Goal: Task Accomplishment & Management: Manage account settings

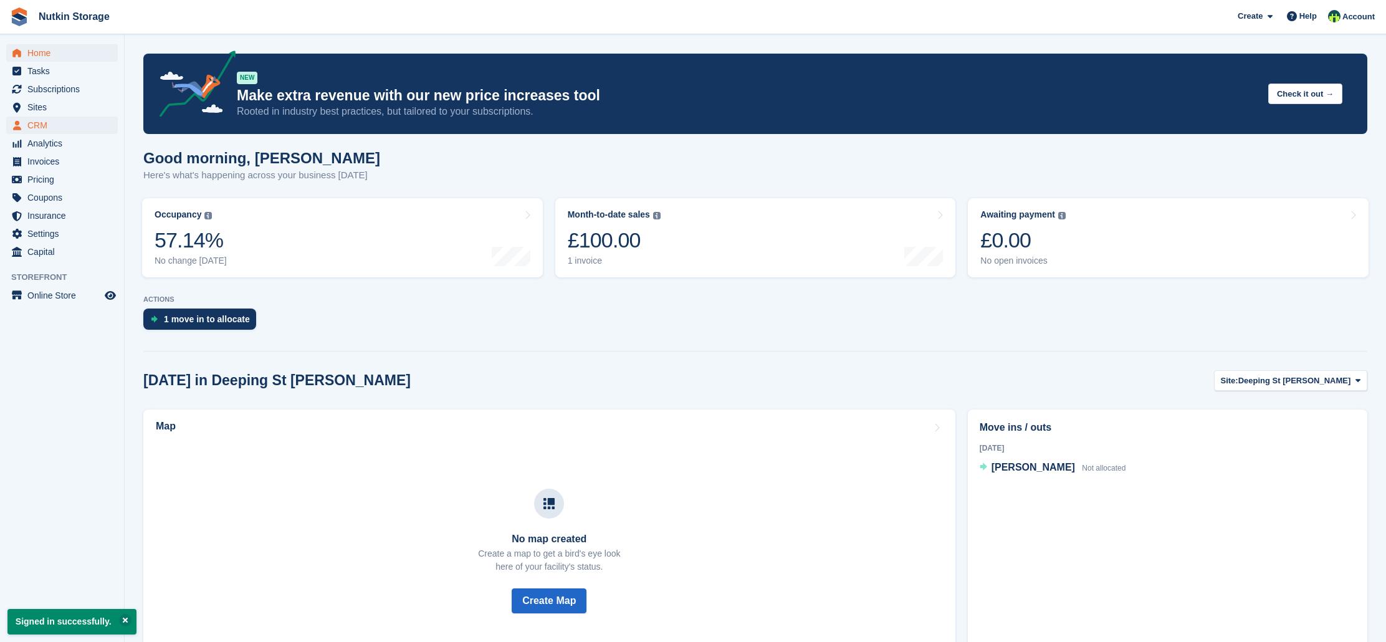
click at [41, 128] on span "CRM" at bounding box center [64, 125] width 75 height 17
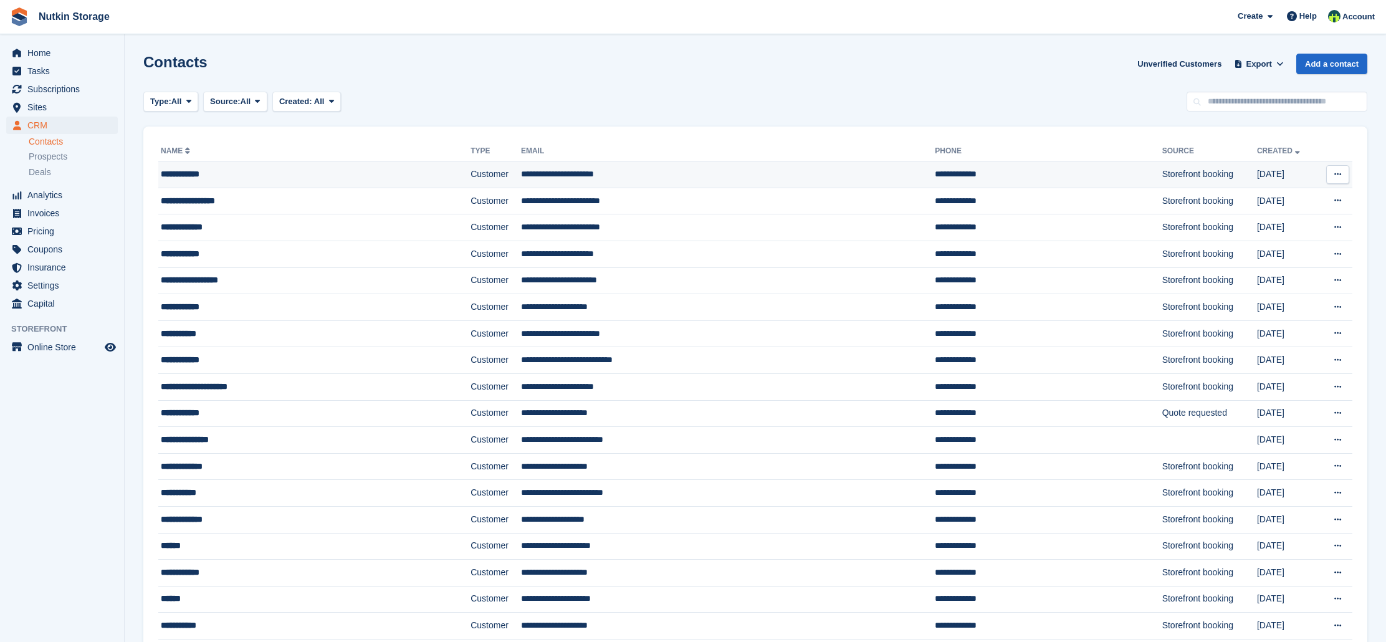
click at [235, 178] on div "**********" at bounding box center [277, 174] width 232 height 13
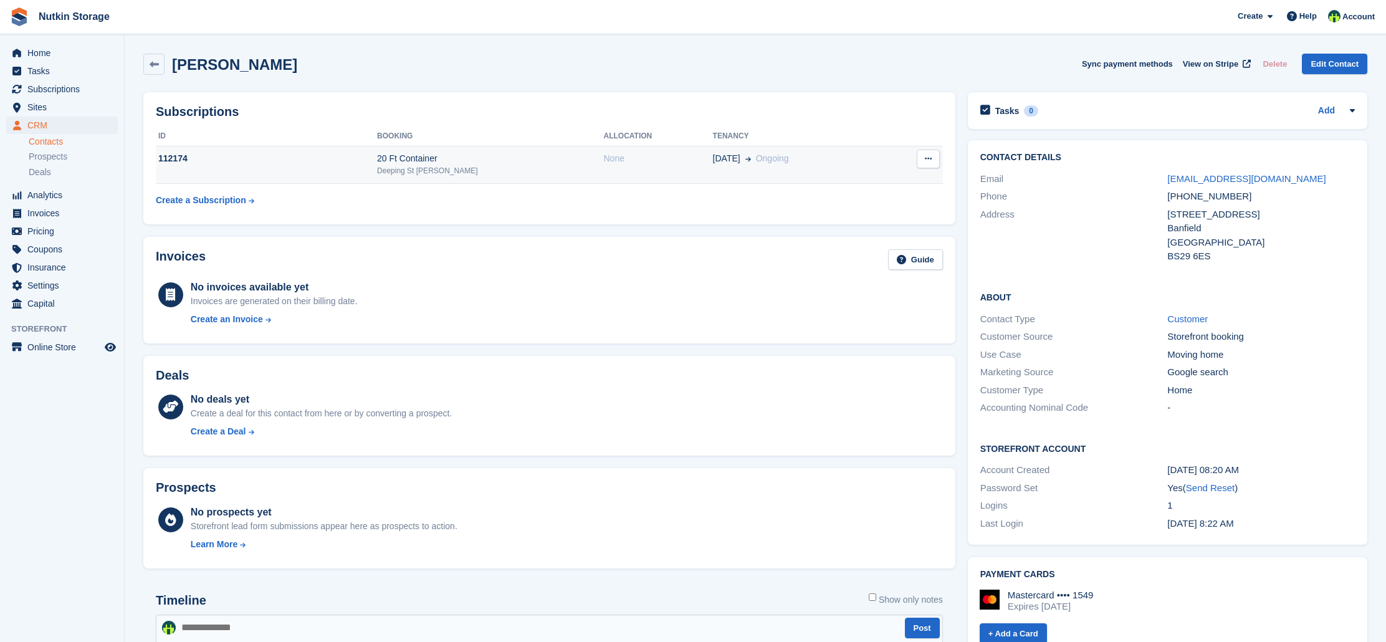
click at [935, 159] on button at bounding box center [927, 159] width 23 height 19
drag, startPoint x: 459, startPoint y: 200, endPoint x: 337, endPoint y: 194, distance: 122.3
click at [457, 200] on table "ID Booking Allocation Tenancy 112174 20 Ft Container Deeping St Nicholas None 0…" at bounding box center [549, 169] width 787 height 86
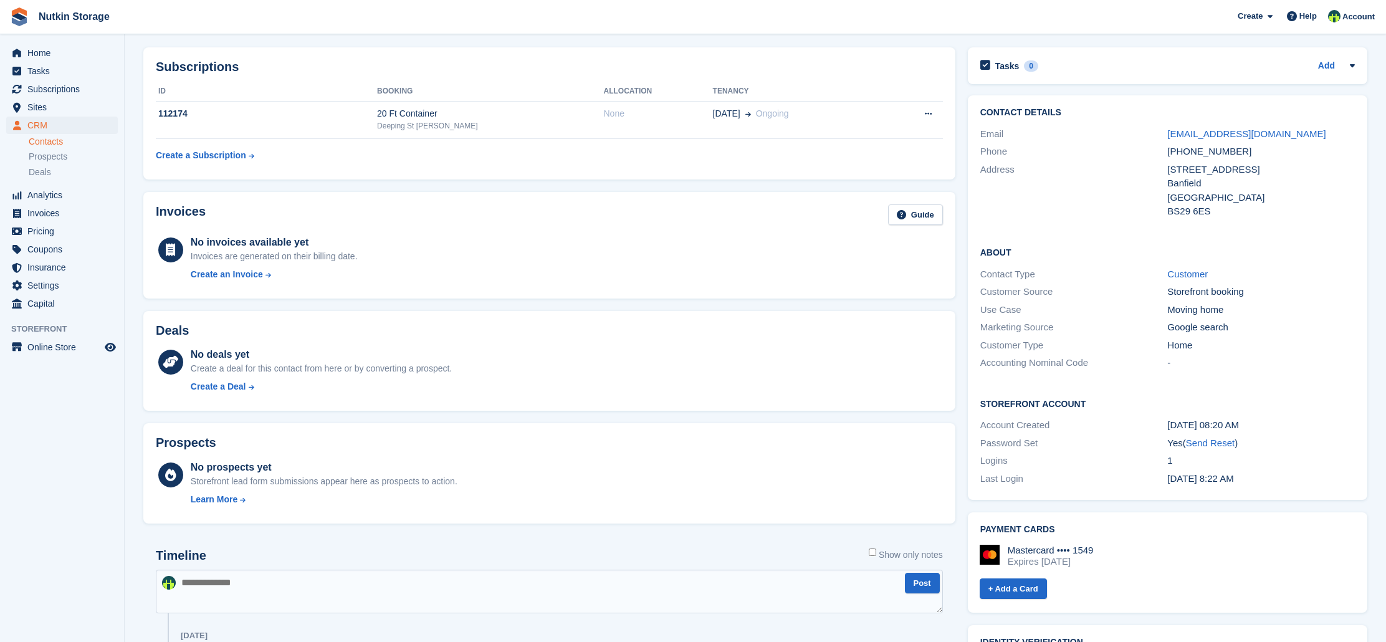
scroll to position [47, 0]
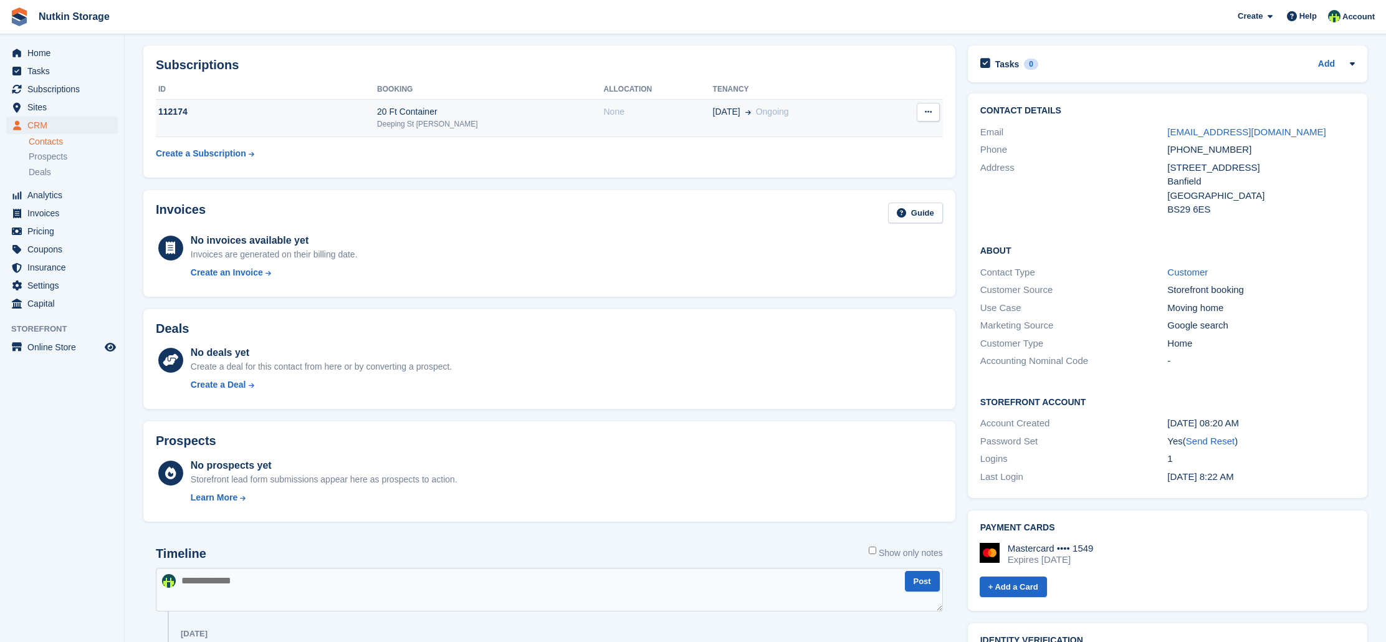
click at [713, 113] on span "[DATE]" at bounding box center [726, 111] width 27 height 13
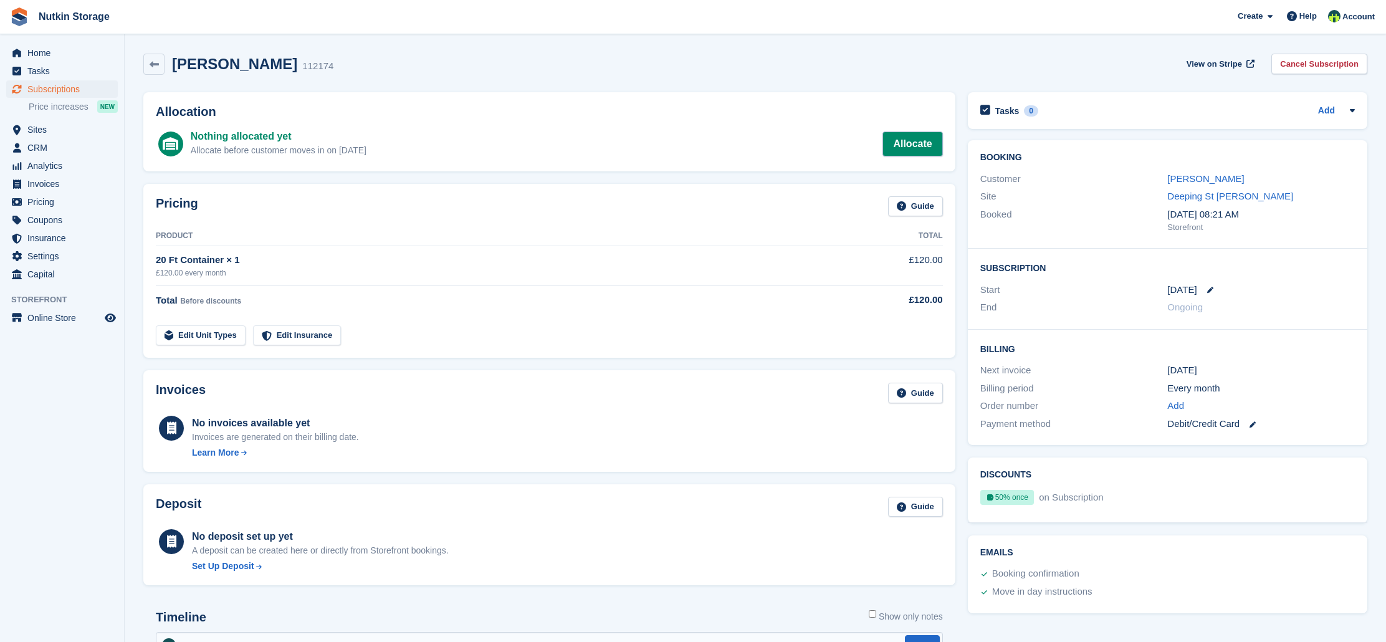
click at [914, 138] on link "Allocate" at bounding box center [912, 143] width 60 height 25
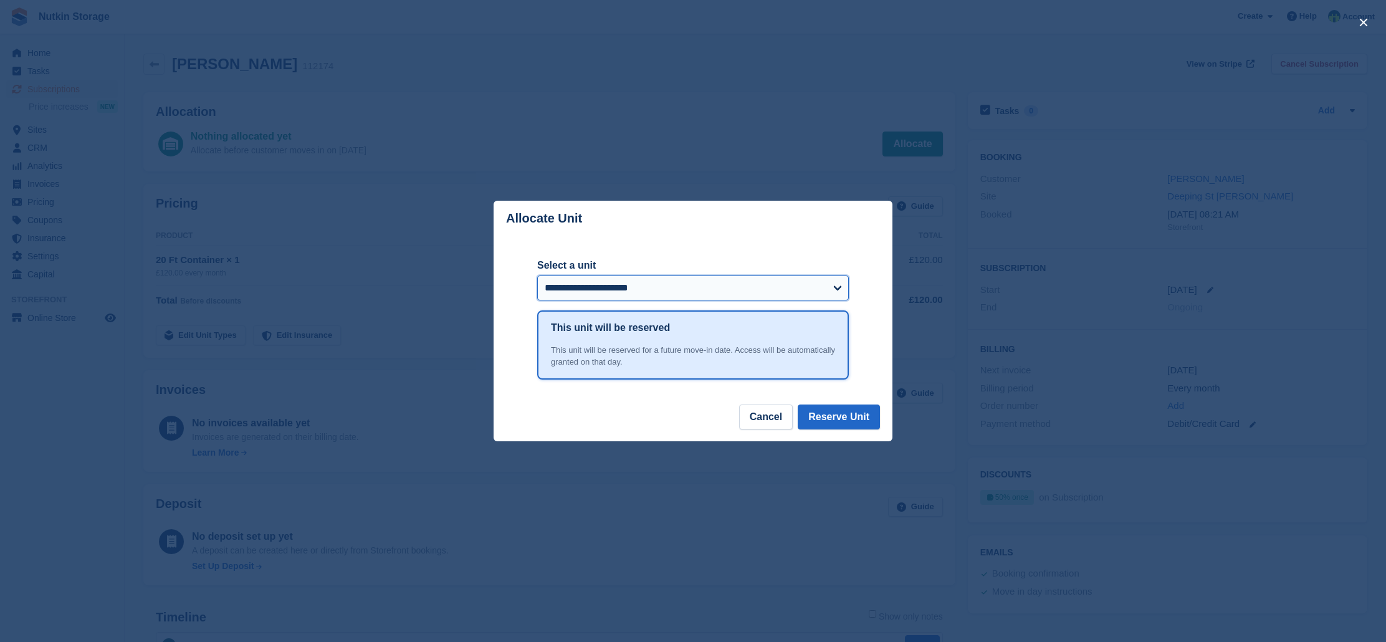
select select "*****"
click at [843, 413] on button "Reserve Unit" at bounding box center [838, 416] width 82 height 25
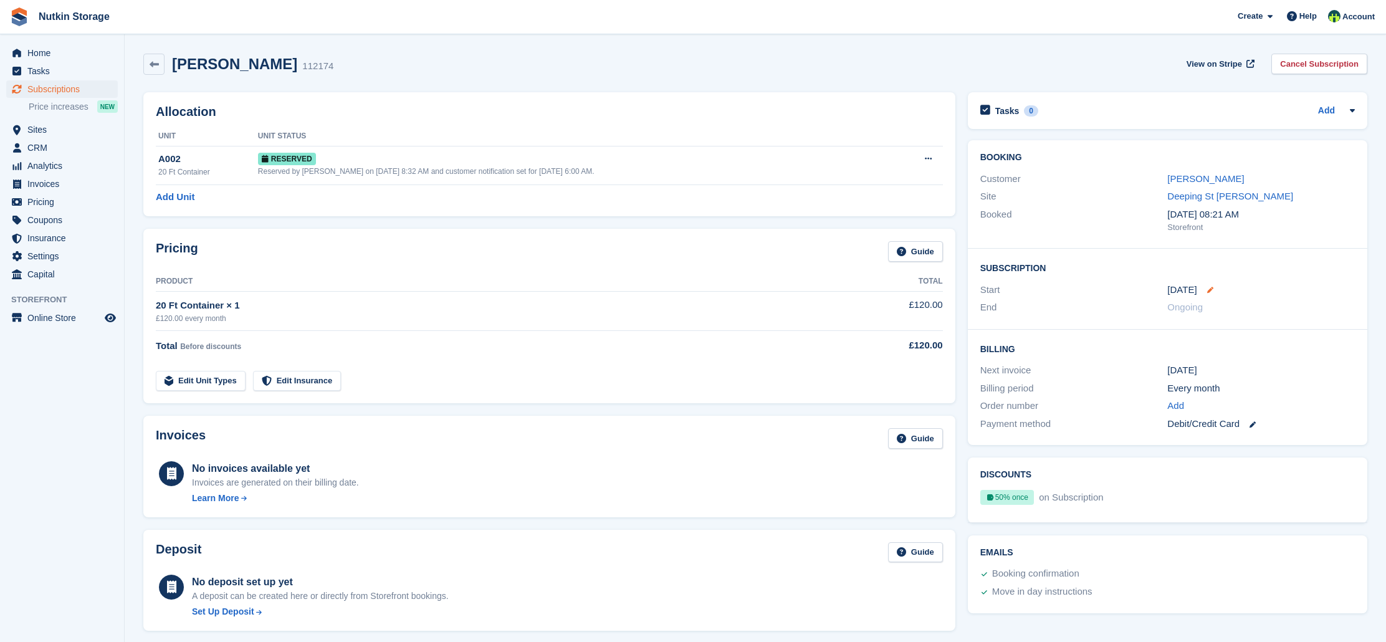
click at [1207, 287] on icon at bounding box center [1210, 290] width 6 height 6
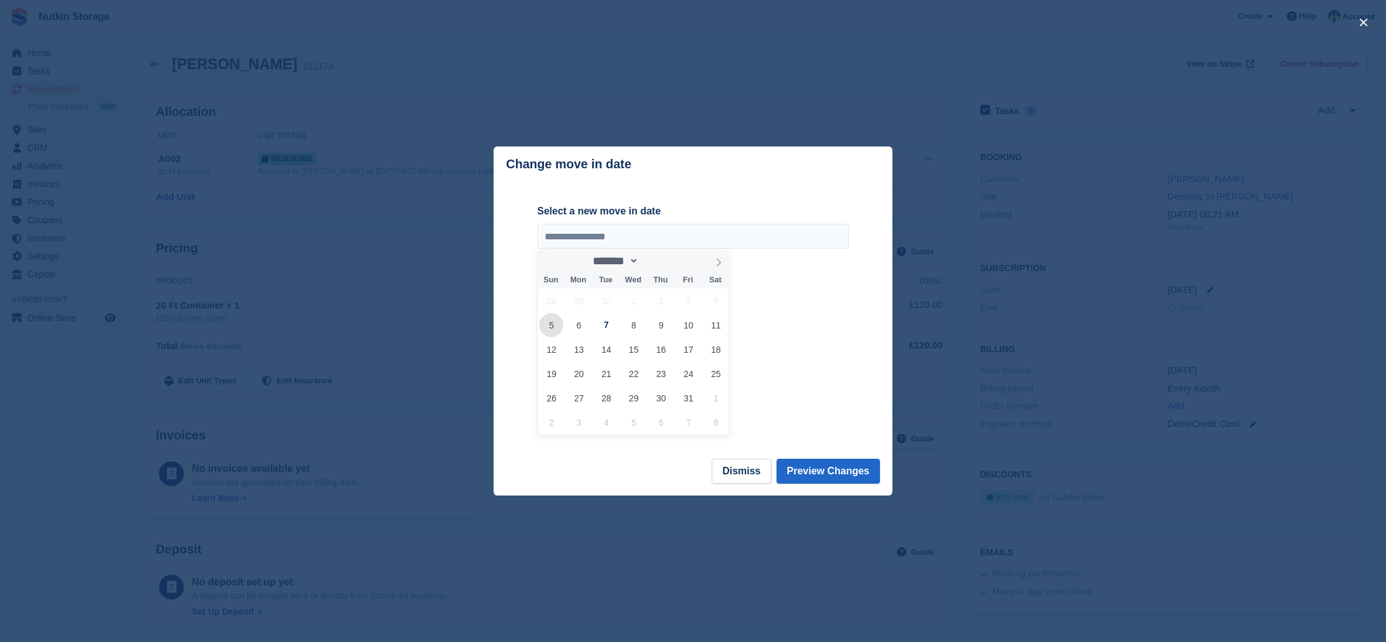
click at [556, 328] on span "5" at bounding box center [551, 325] width 24 height 24
type input "**********"
click at [840, 471] on button "Preview Changes" at bounding box center [828, 471] width 104 height 25
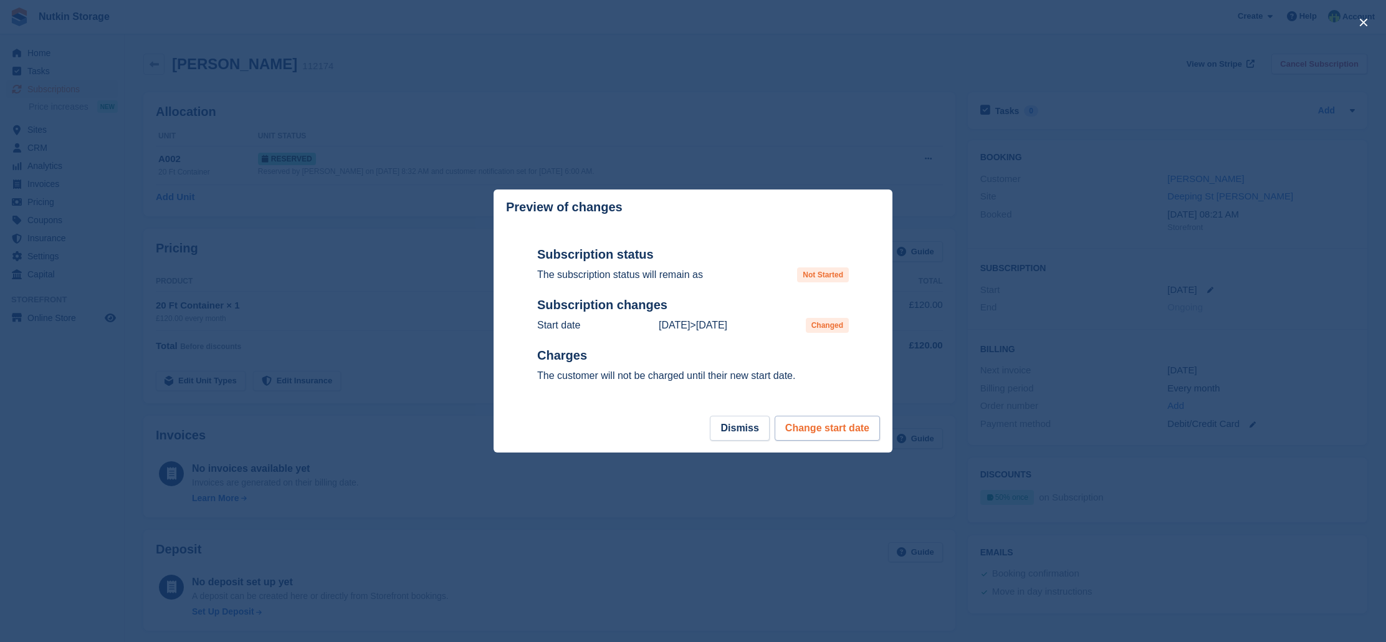
click at [824, 422] on button "Change start date" at bounding box center [826, 428] width 105 height 25
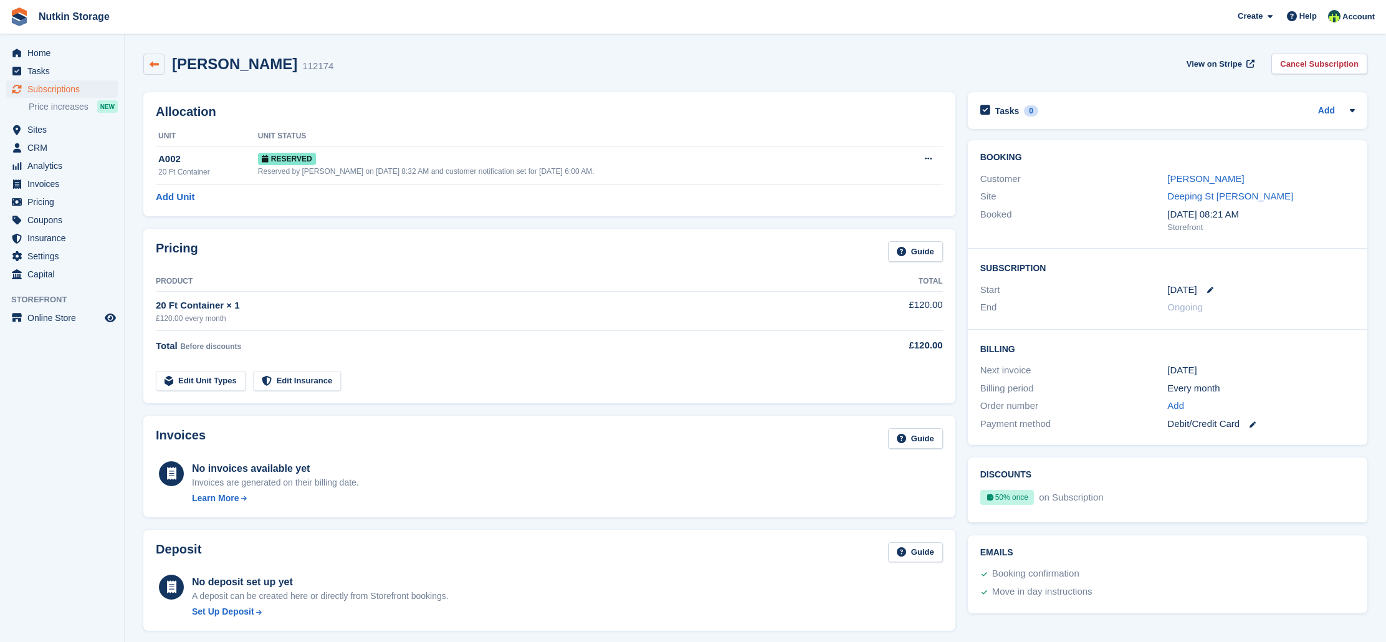
click at [157, 65] on icon at bounding box center [154, 64] width 9 height 9
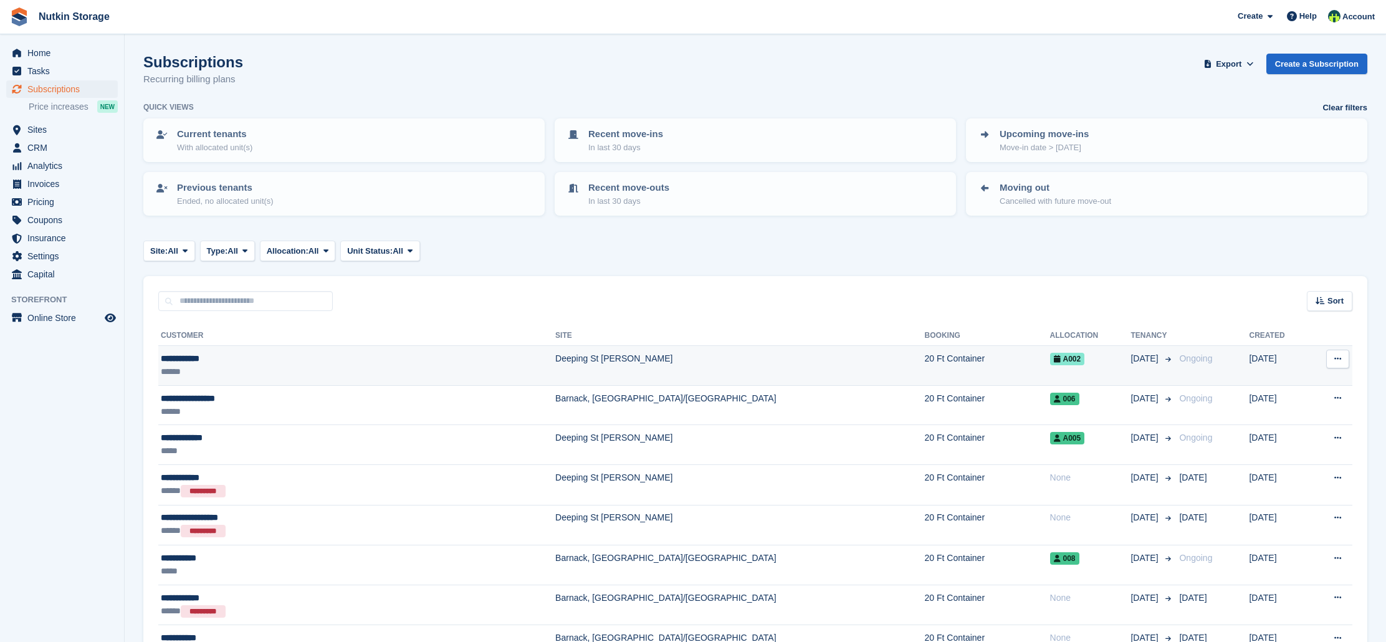
click at [1341, 352] on button at bounding box center [1337, 359] width 23 height 19
click at [1308, 380] on p "View customer" at bounding box center [1289, 383] width 108 height 16
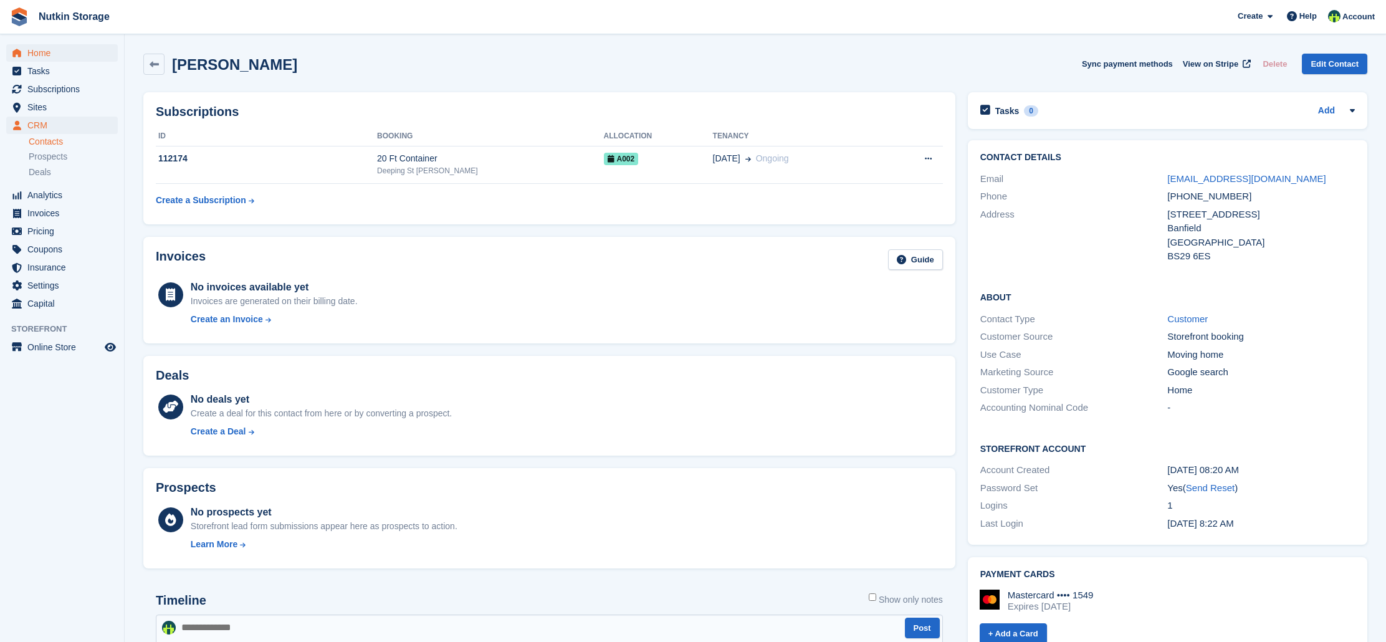
click at [60, 56] on span "Home" at bounding box center [64, 52] width 75 height 17
